Goal: Task Accomplishment & Management: Manage account settings

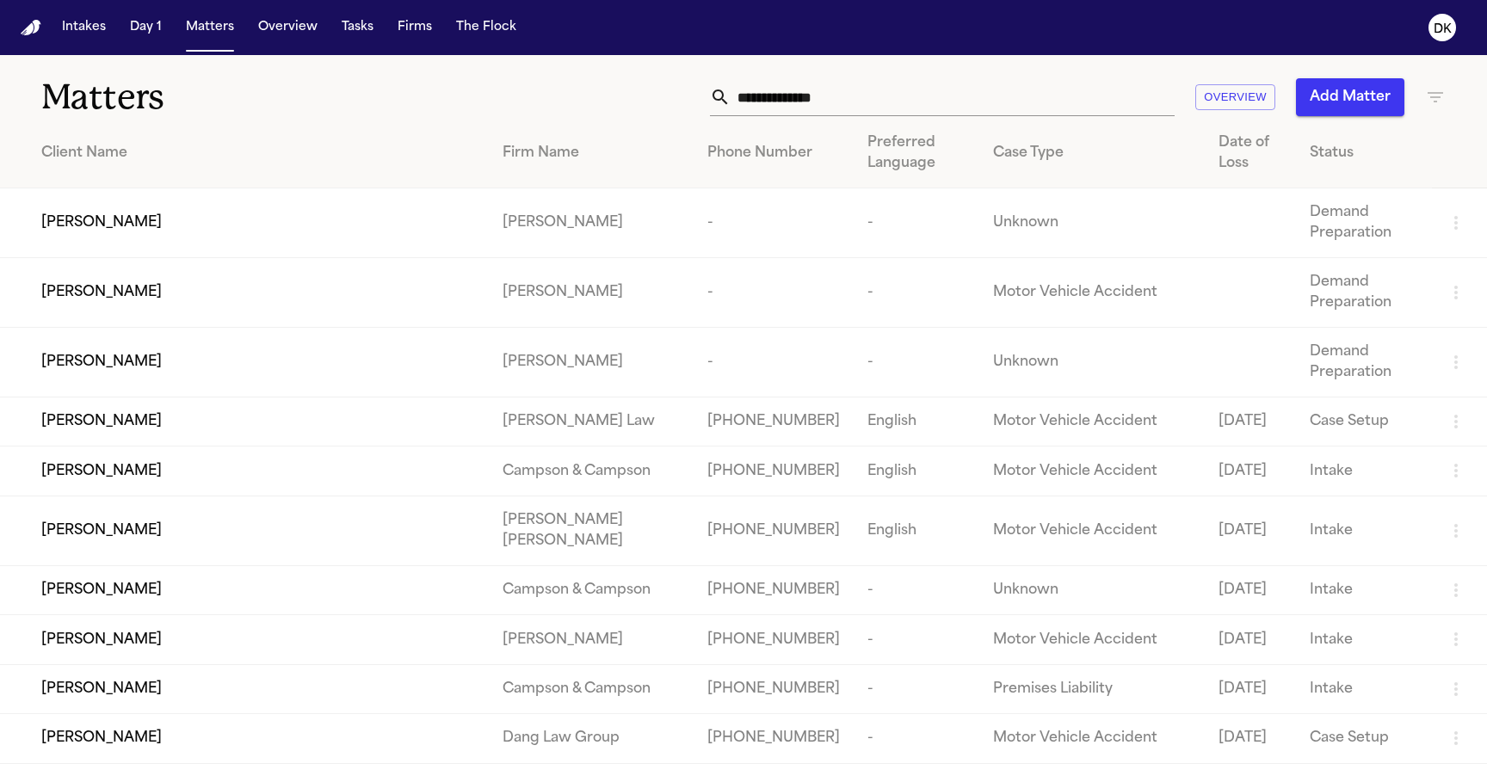
click at [1034, 81] on input "text" at bounding box center [953, 97] width 444 height 38
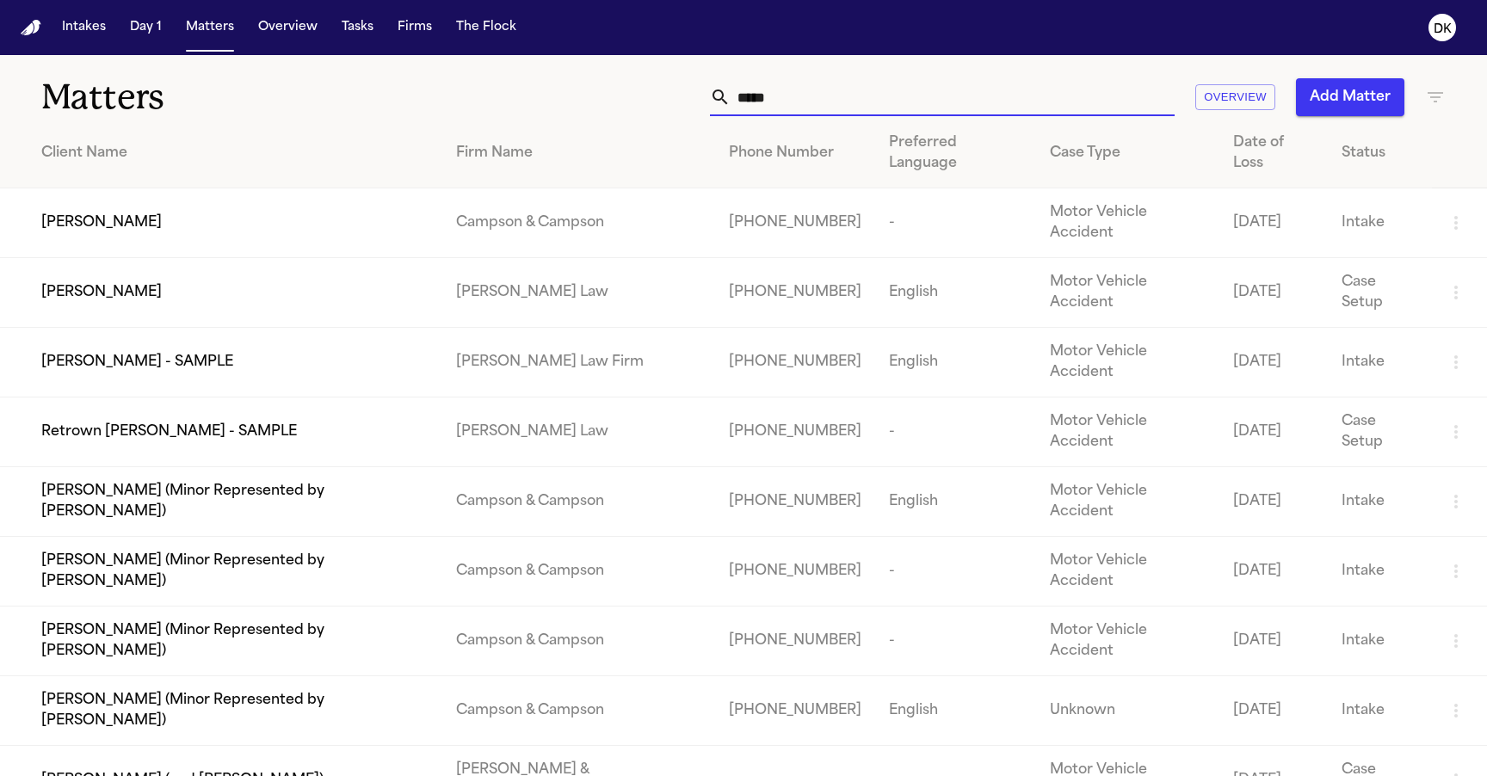
type input "******"
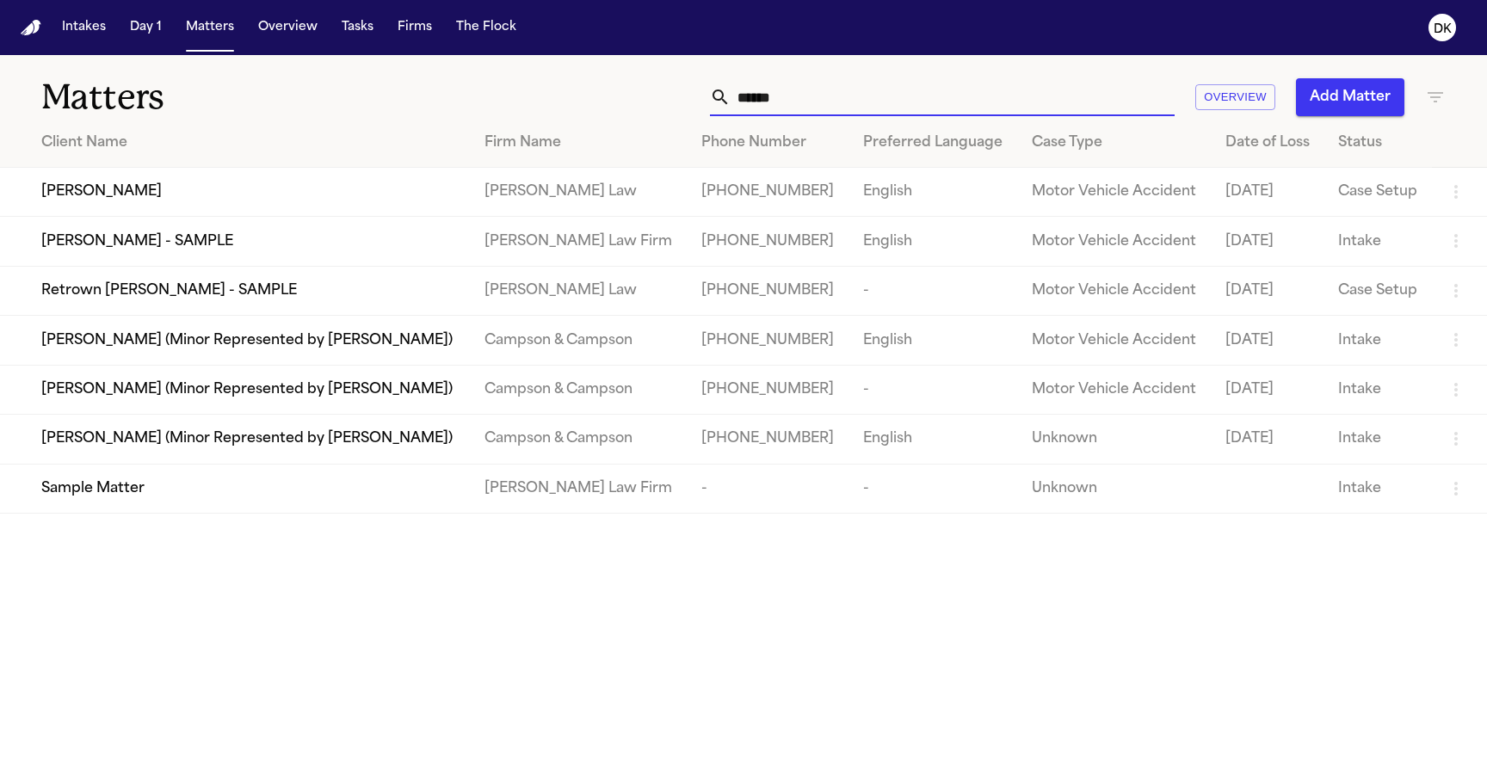
click at [167, 301] on span "Retrown [PERSON_NAME] - SAMPLE" at bounding box center [169, 291] width 256 height 21
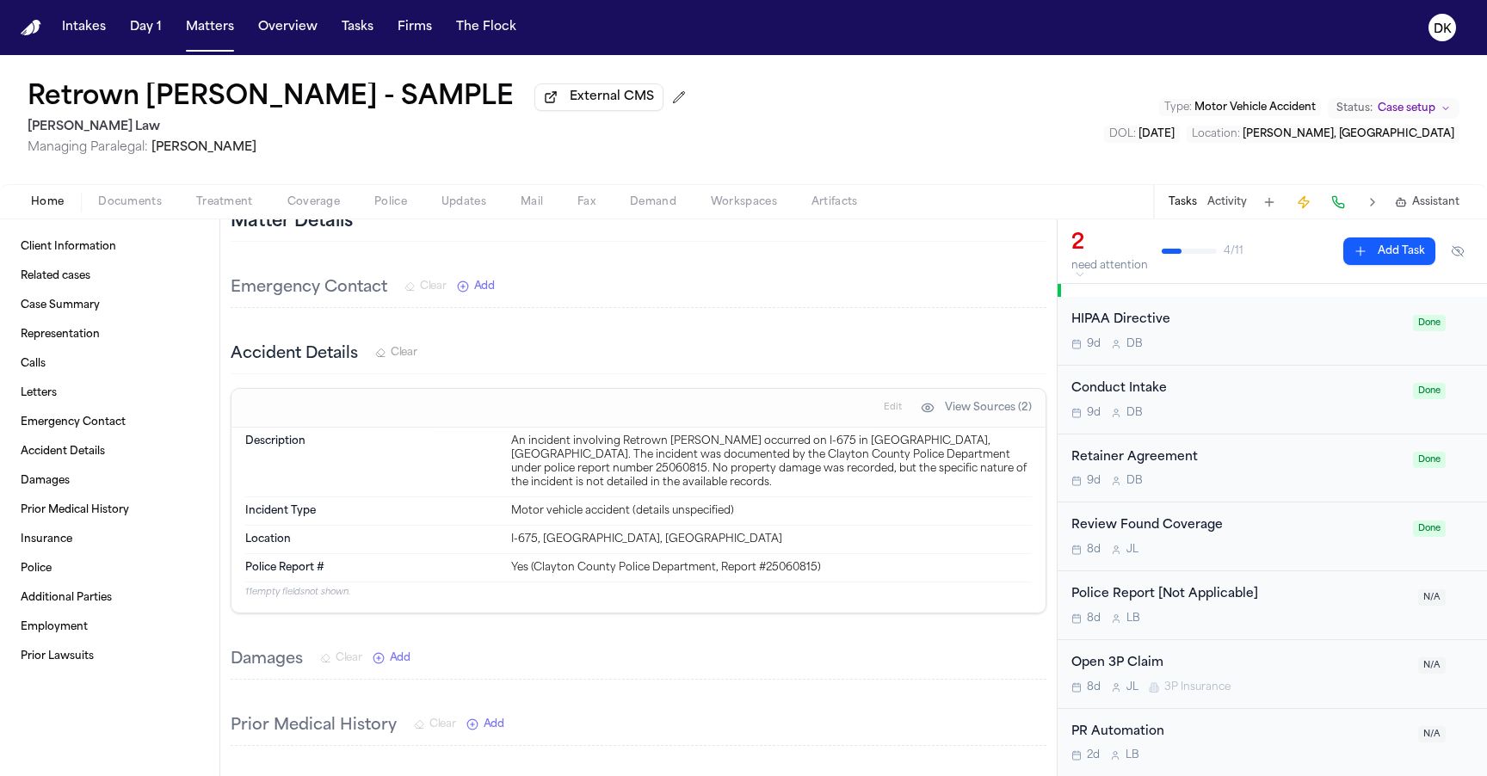
scroll to position [1168, 0]
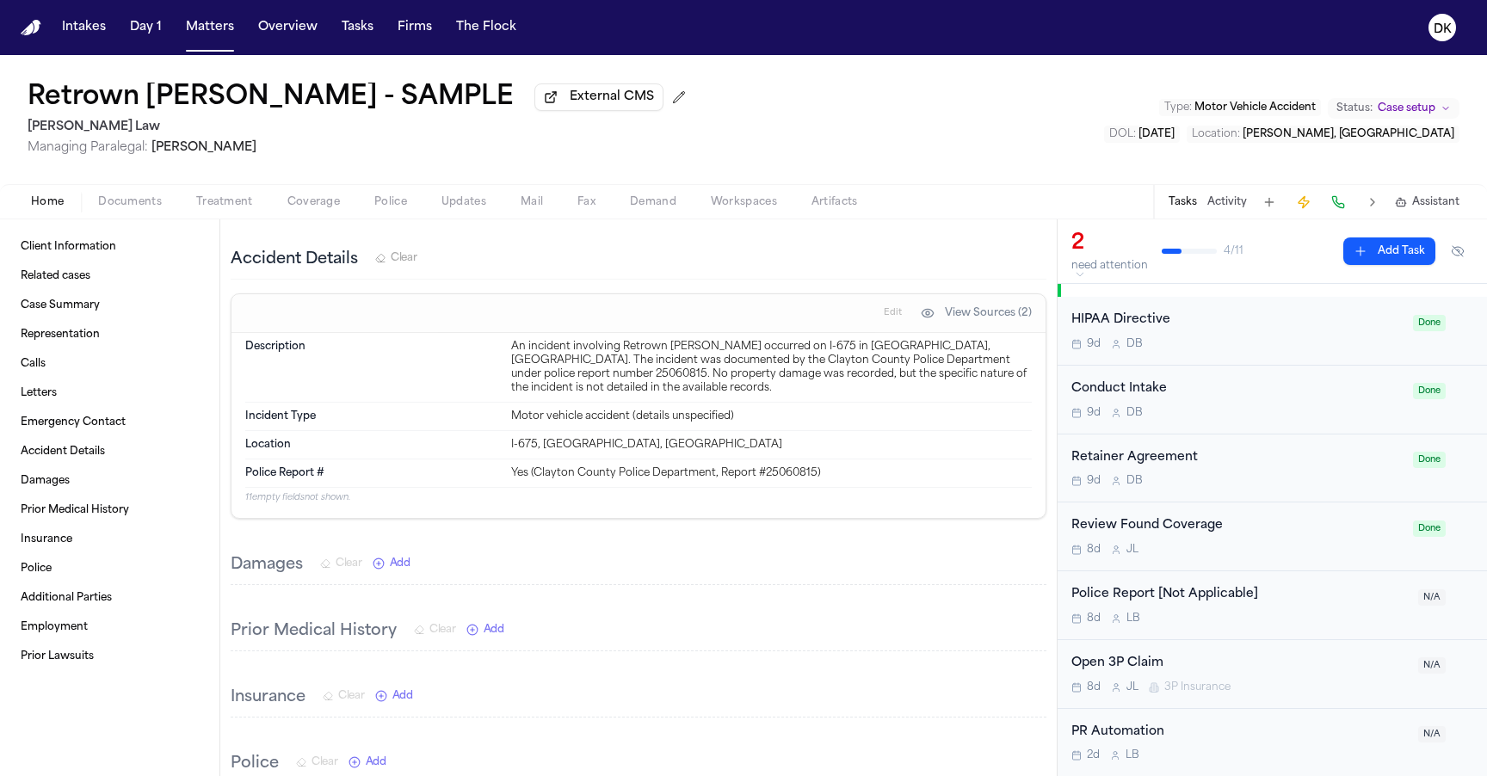
click at [128, 207] on span "Documents" at bounding box center [130, 202] width 64 height 14
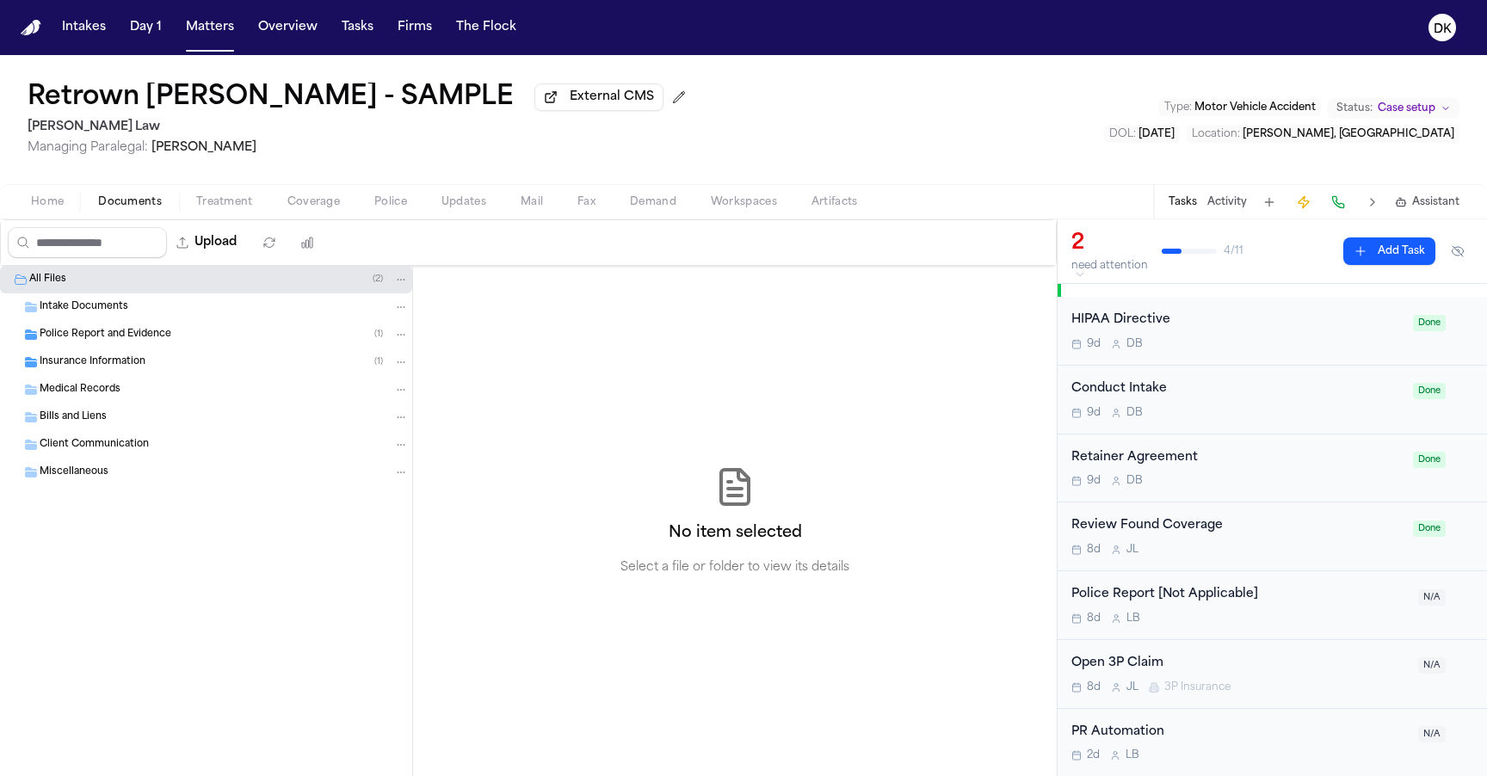
click at [197, 374] on div "Insurance Information ( 1 )" at bounding box center [206, 363] width 412 height 28
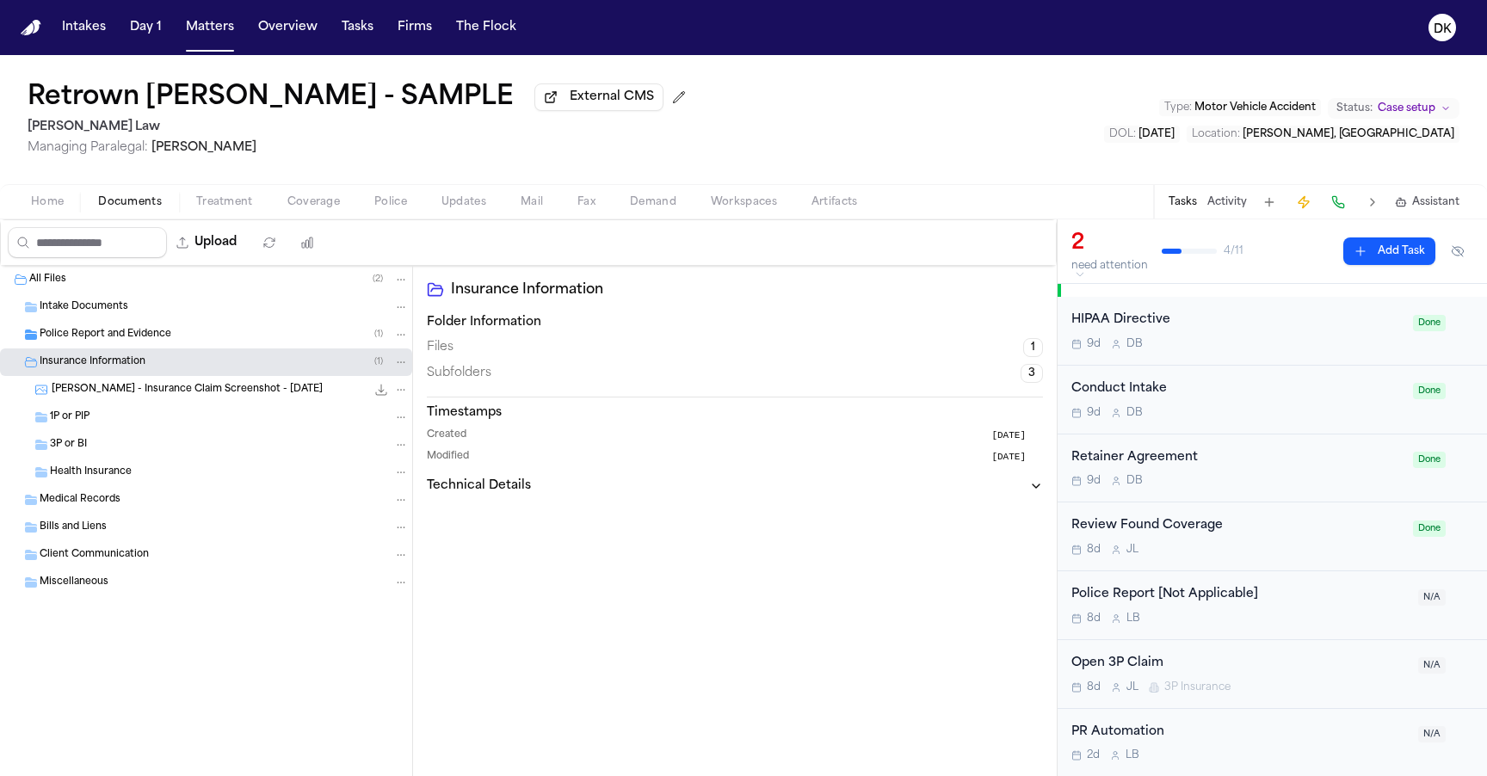
click at [209, 338] on div "Police Report and Evidence ( 1 )" at bounding box center [224, 334] width 369 height 15
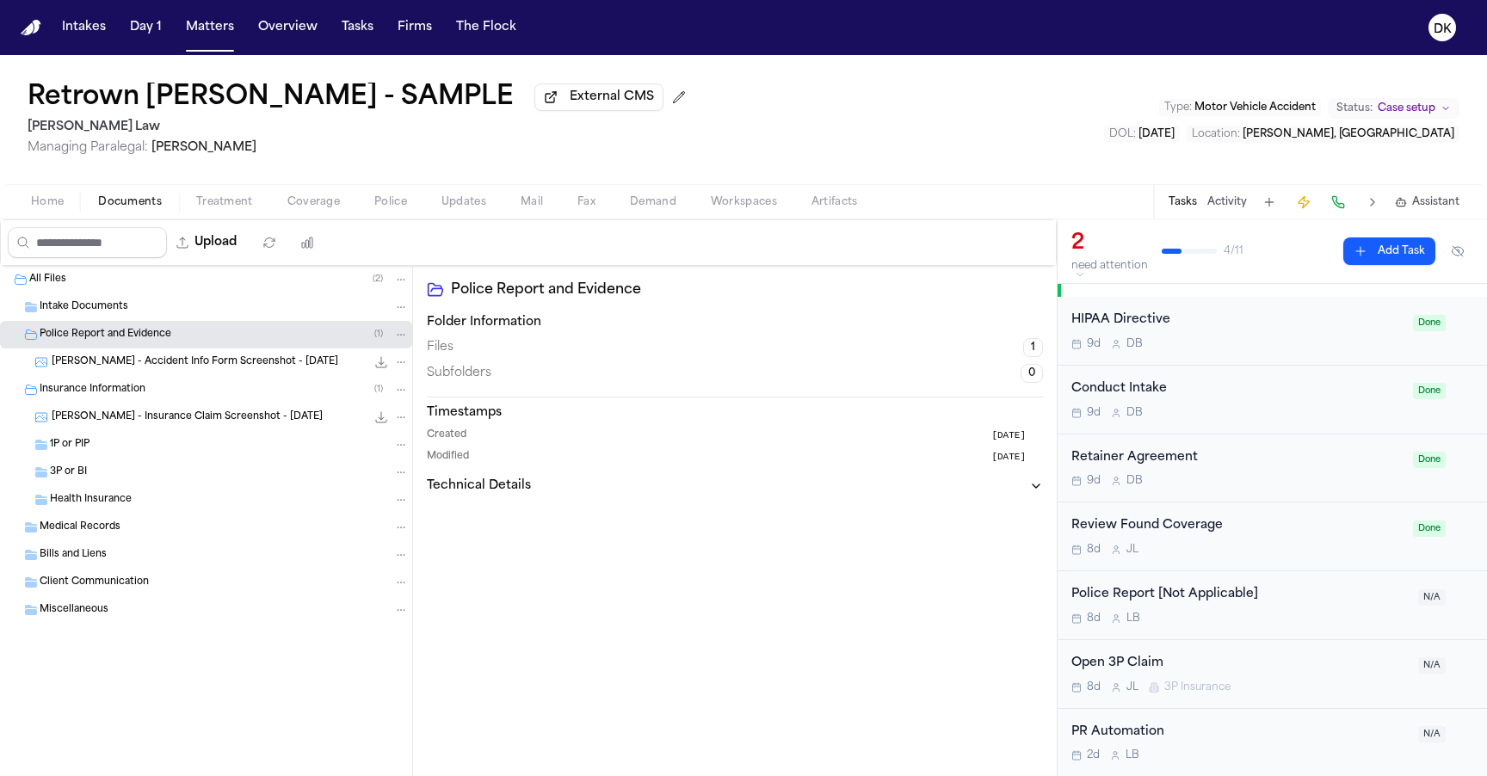
click at [73, 138] on h2 "[PERSON_NAME] Law" at bounding box center [360, 127] width 665 height 21
click at [70, 137] on h2 "[PERSON_NAME] Law" at bounding box center [360, 127] width 665 height 21
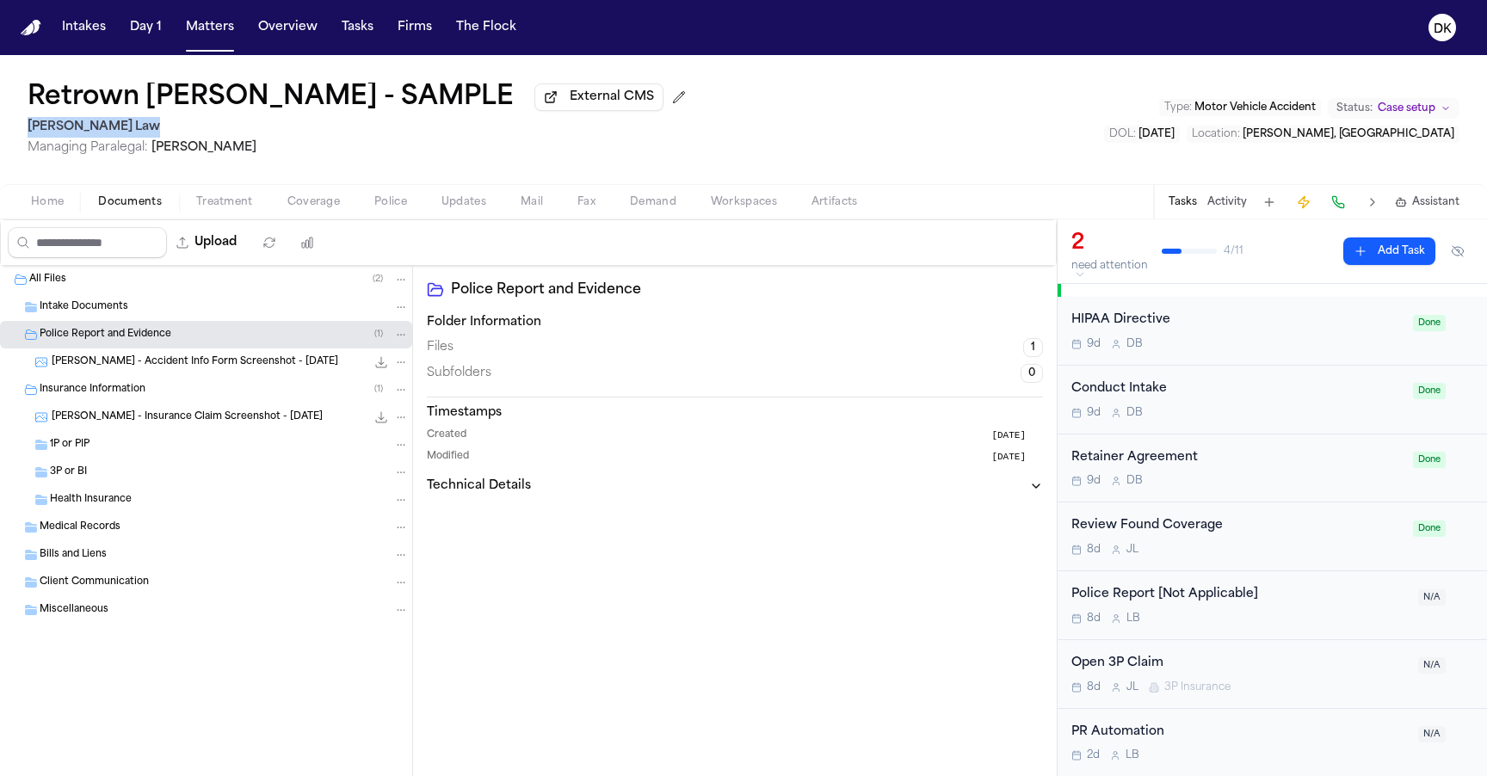
click at [70, 137] on h2 "[PERSON_NAME] Law" at bounding box center [360, 127] width 665 height 21
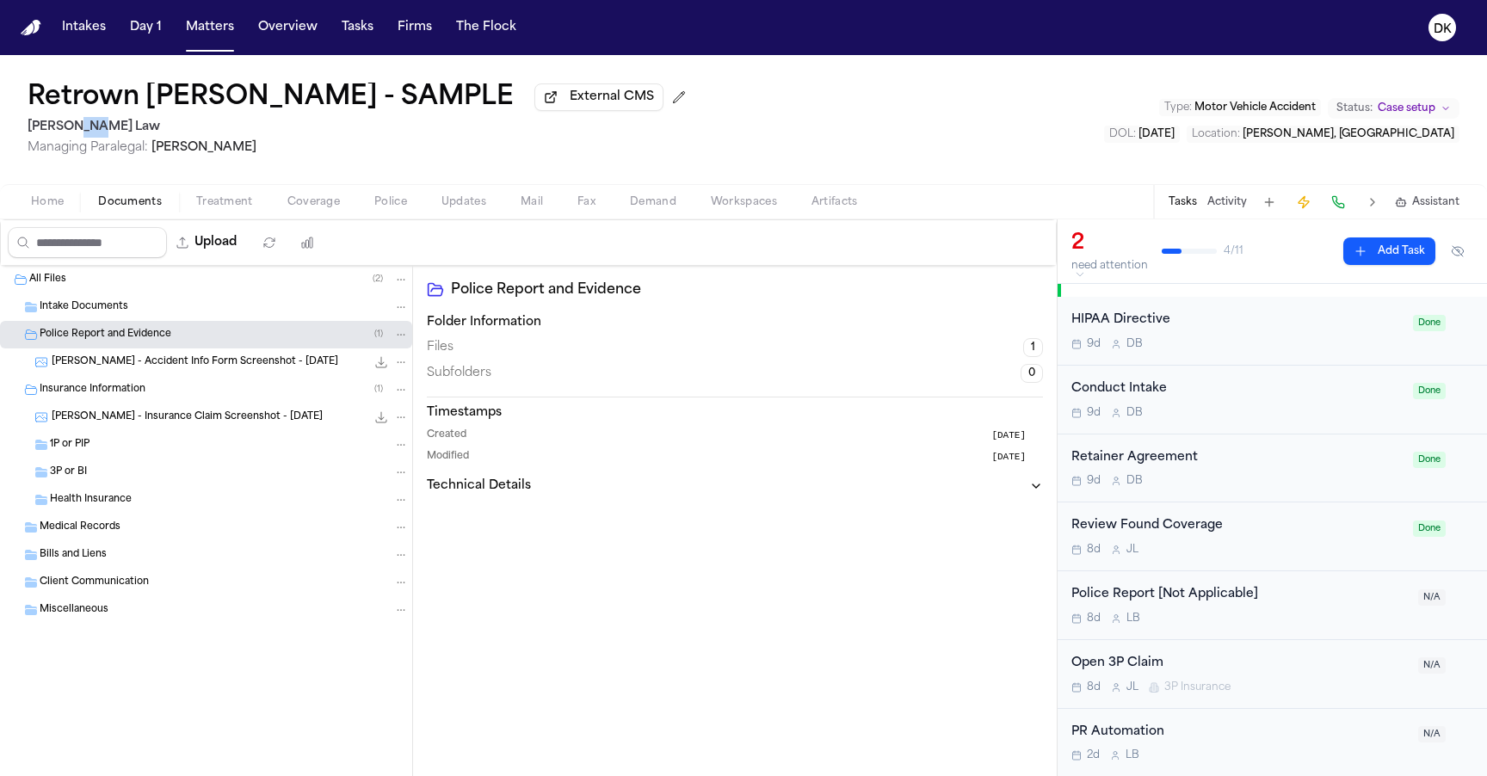
click at [70, 137] on h2 "[PERSON_NAME] Law" at bounding box center [360, 127] width 665 height 21
click at [145, 219] on div "Home Documents Treatment Coverage Police Updates Mail Fax Demand Workspaces Art…" at bounding box center [743, 201] width 1487 height 34
click at [70, 204] on button "Home" at bounding box center [47, 202] width 67 height 21
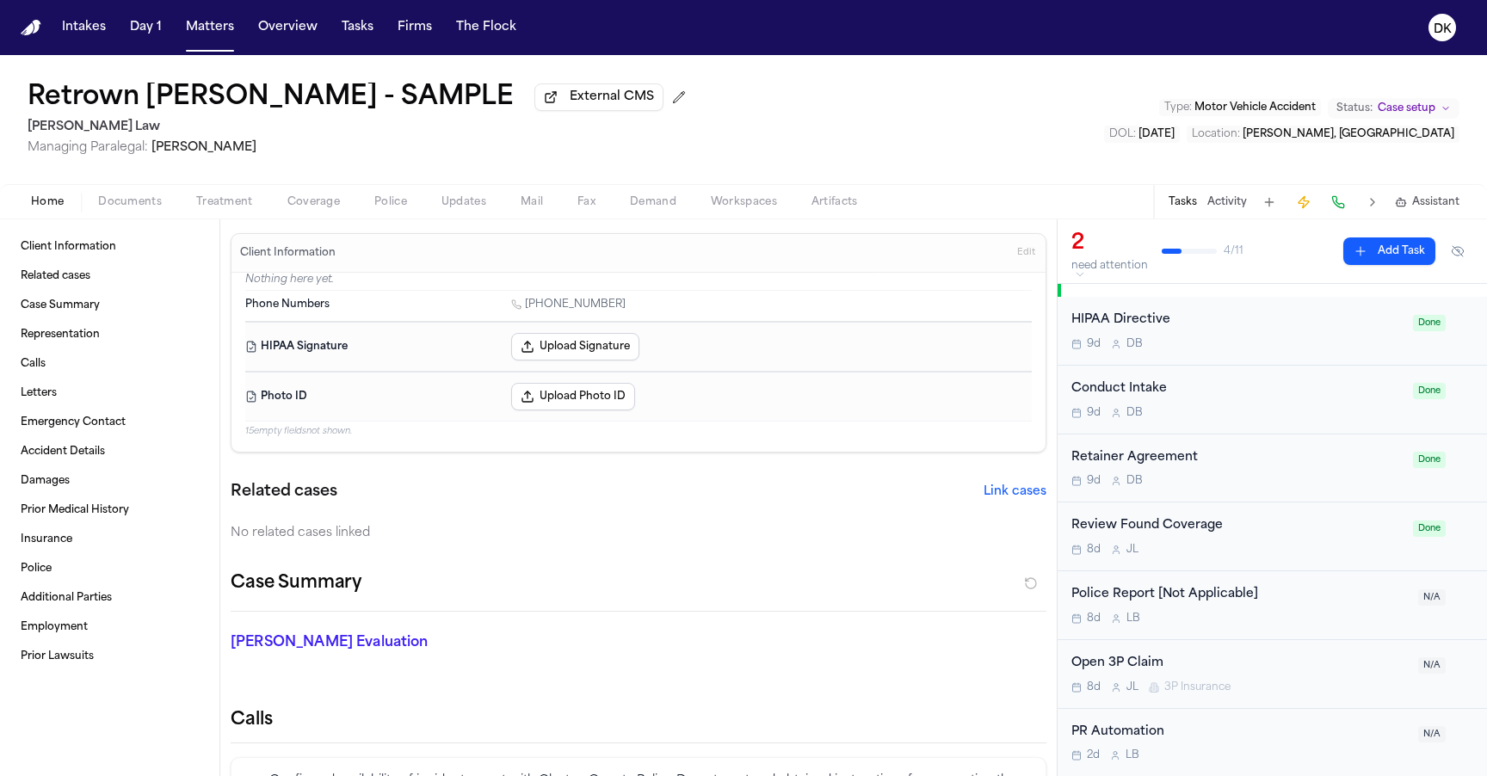
click at [262, 201] on button "Treatment" at bounding box center [224, 202] width 91 height 21
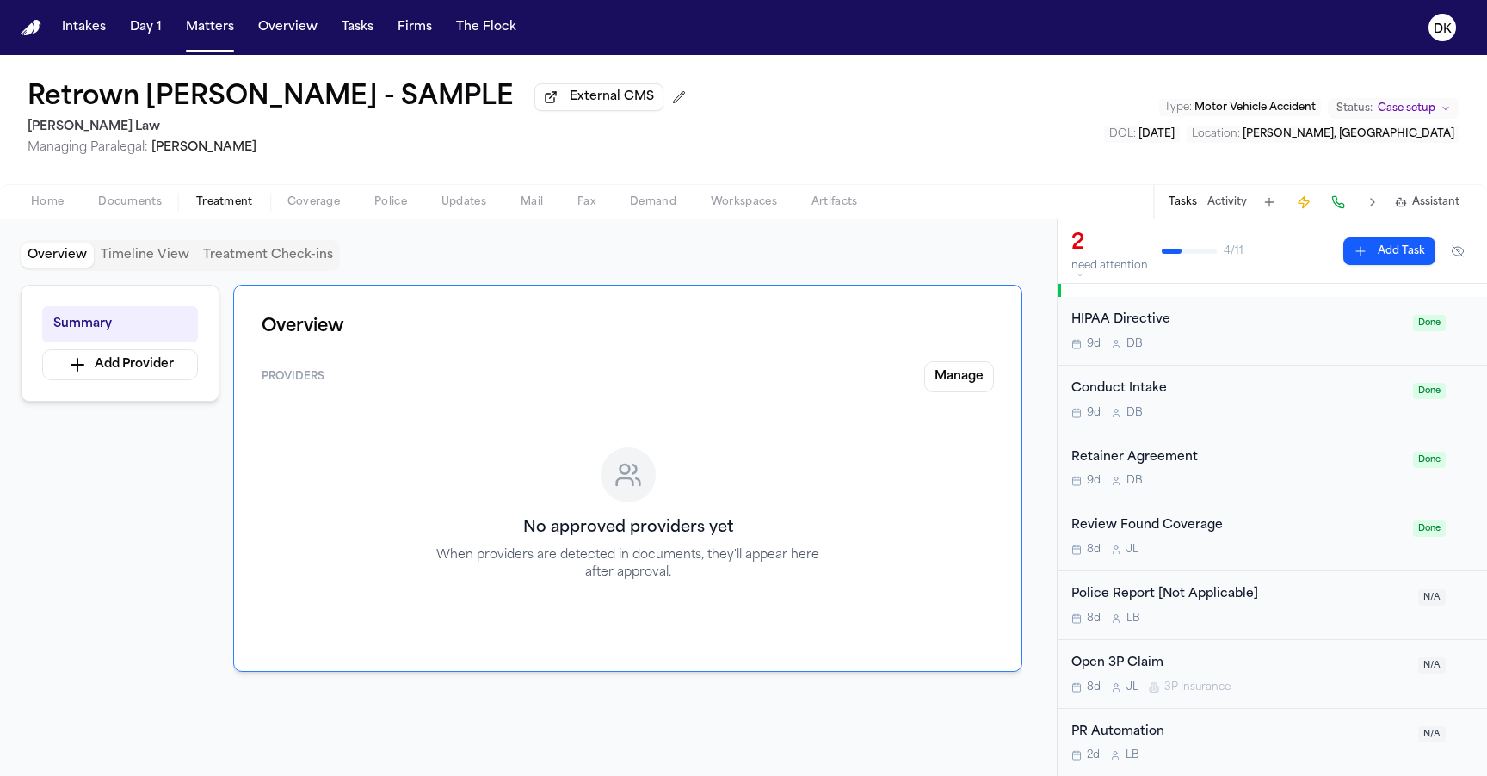
click at [379, 209] on span "Police" at bounding box center [390, 202] width 33 height 14
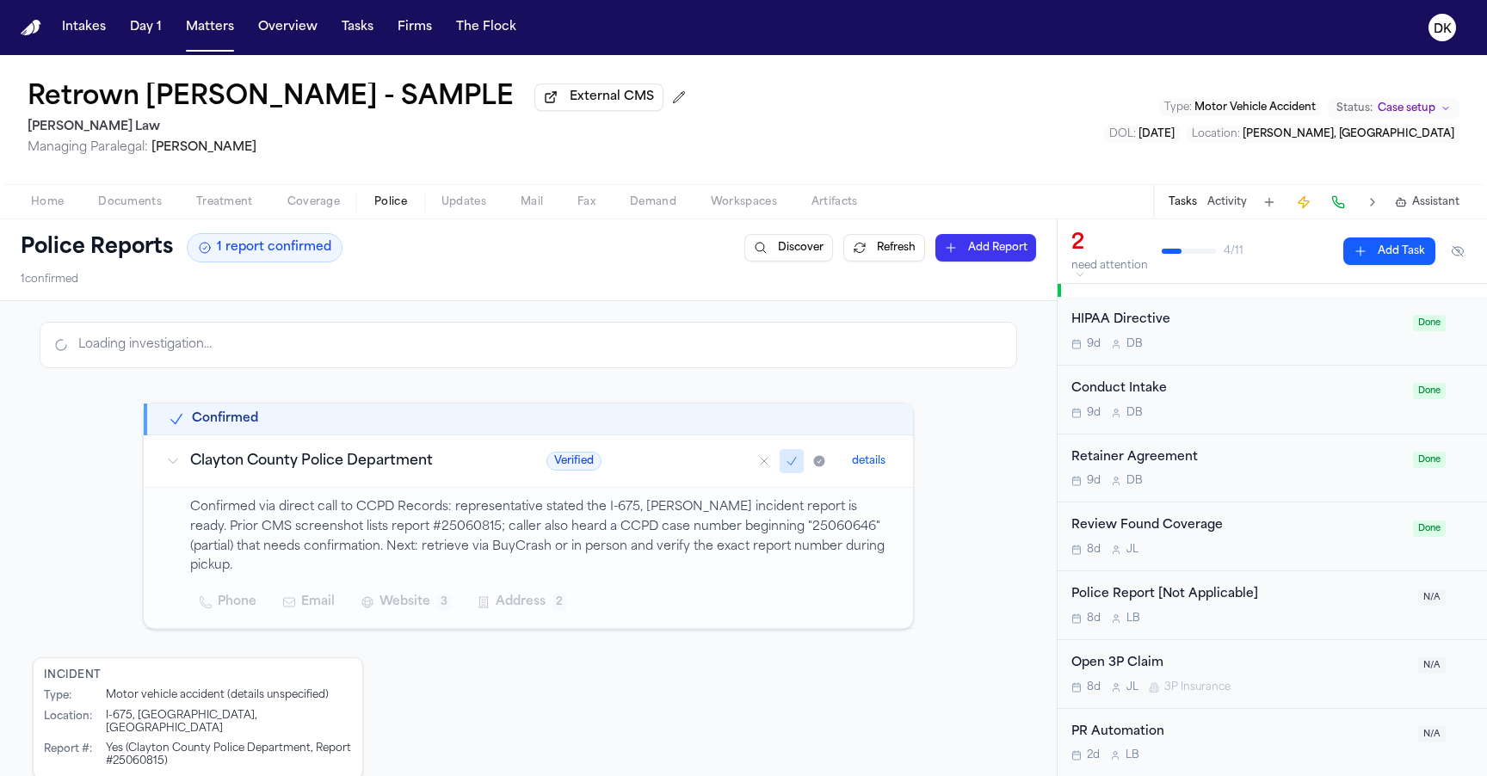
click at [548, 204] on button "Mail" at bounding box center [532, 202] width 57 height 21
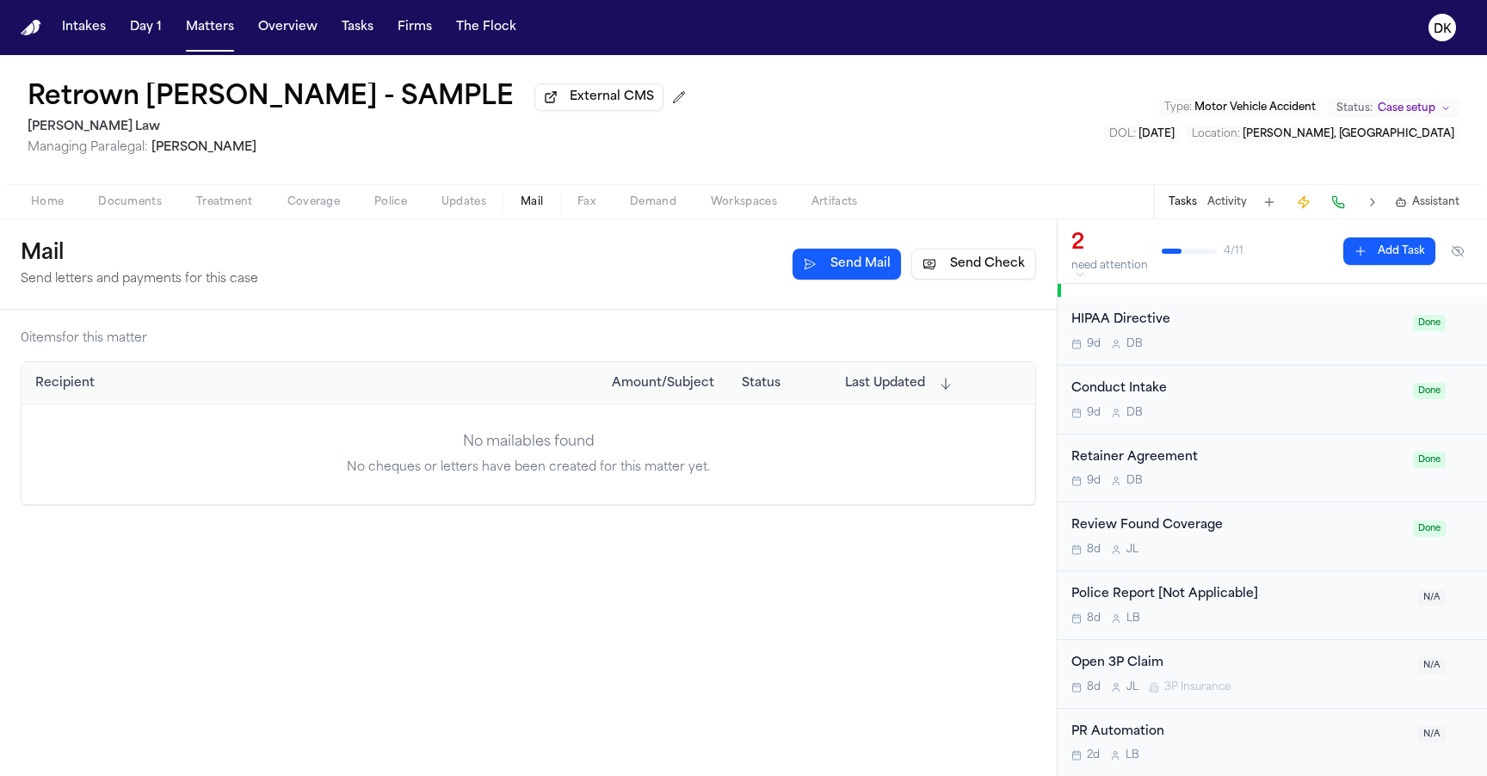
click at [380, 207] on span "Police" at bounding box center [390, 202] width 33 height 14
